Goal: Information Seeking & Learning: Learn about a topic

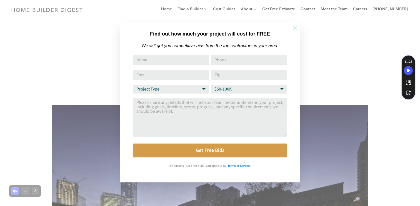
click at [295, 26] on icon at bounding box center [294, 28] width 6 height 6
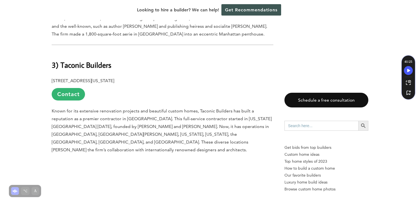
scroll to position [4467, 0]
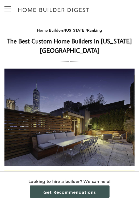
click at [11, 10] on div "Menu Menu" at bounding box center [8, 9] width 16 height 18
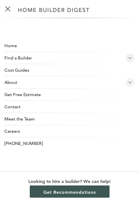
click at [11, 10] on div "Menu Menu" at bounding box center [8, 9] width 16 height 18
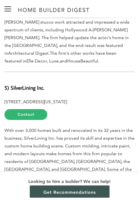
scroll to position [3623, 0]
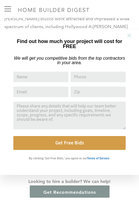
click at [130, 35] on icon at bounding box center [129, 35] width 6 height 6
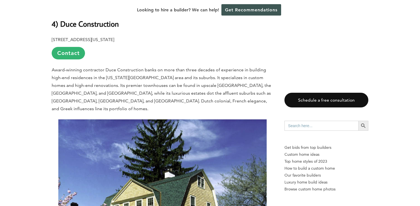
scroll to position [4053, 0]
